Goal: Information Seeking & Learning: Learn about a topic

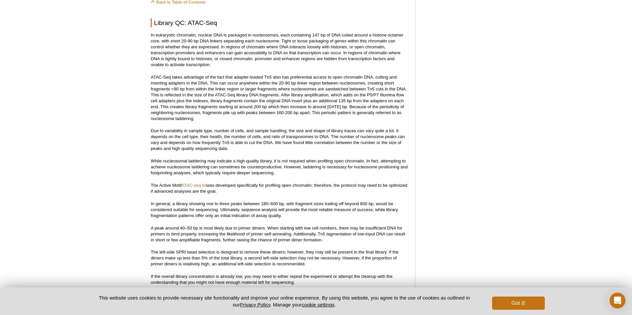
scroll to position [557, 0]
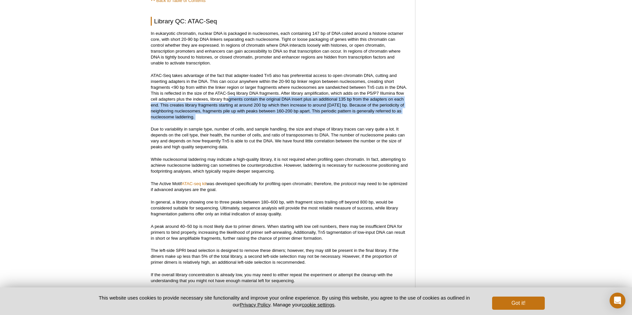
drag, startPoint x: 228, startPoint y: 92, endPoint x: 296, endPoint y: 117, distance: 72.1
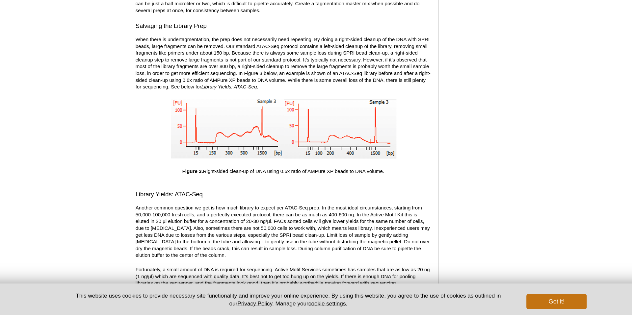
scroll to position [1226, 0]
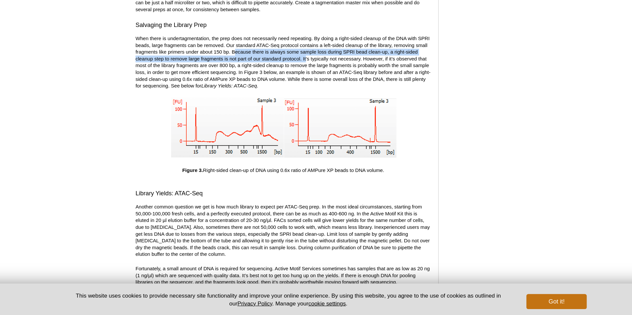
drag, startPoint x: 237, startPoint y: 80, endPoint x: 299, endPoint y: 87, distance: 62.3
click at [299, 87] on p "When there is undertagmentation, the prep does not necessarily need repeating. …" at bounding box center [280, 94] width 258 height 47
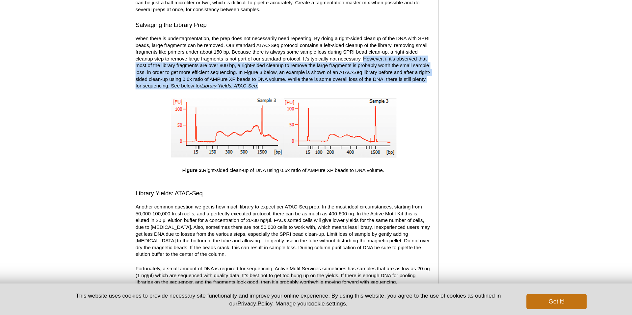
drag, startPoint x: 350, startPoint y: 85, endPoint x: 282, endPoint y: 112, distance: 73.4
click at [282, 112] on p "When there is undertagmentation, the prep does not necessarily need repeating. …" at bounding box center [280, 94] width 258 height 47
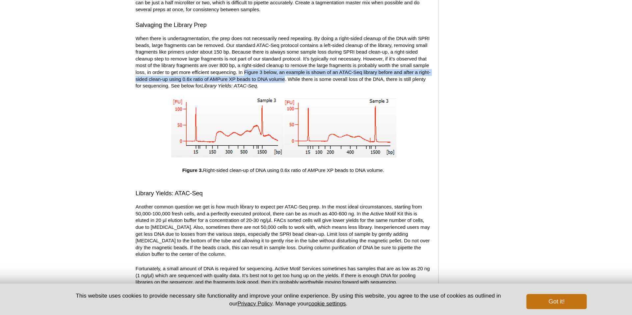
drag, startPoint x: 246, startPoint y: 98, endPoint x: 292, endPoint y: 103, distance: 46.0
click at [292, 103] on p "When there is undertagmentation, the prep does not necessarily need repeating. …" at bounding box center [280, 94] width 258 height 47
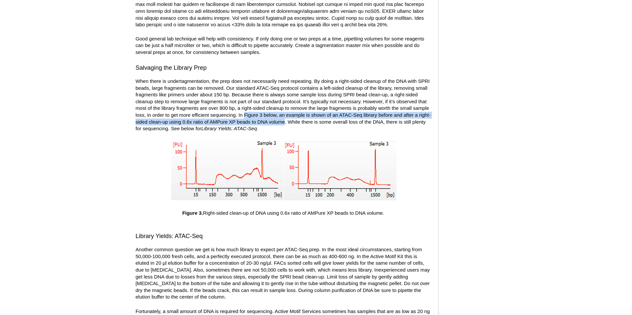
scroll to position [1226, 0]
